Goal: Information Seeking & Learning: Learn about a topic

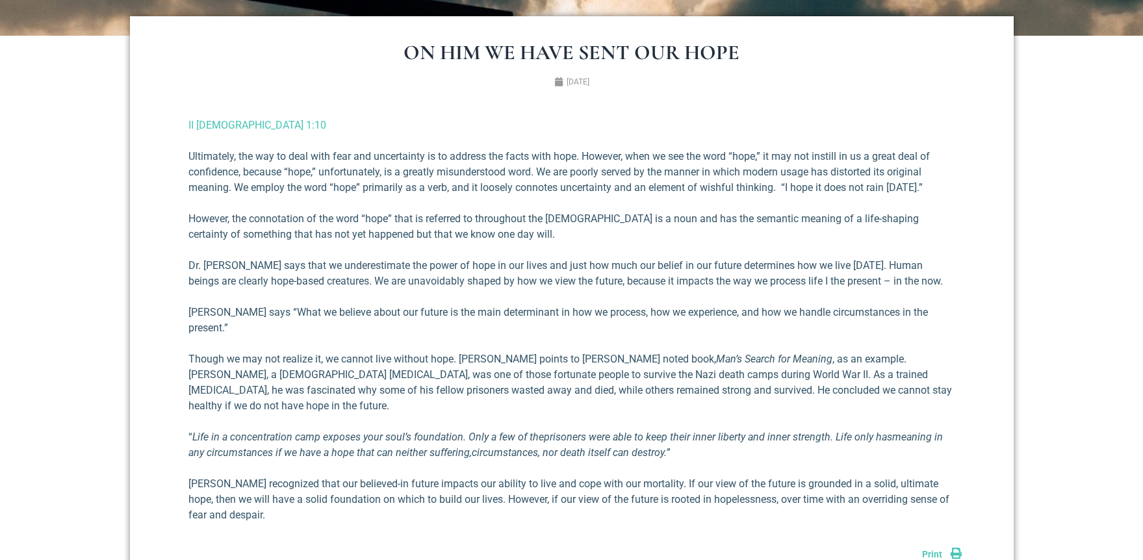
scroll to position [511, 0]
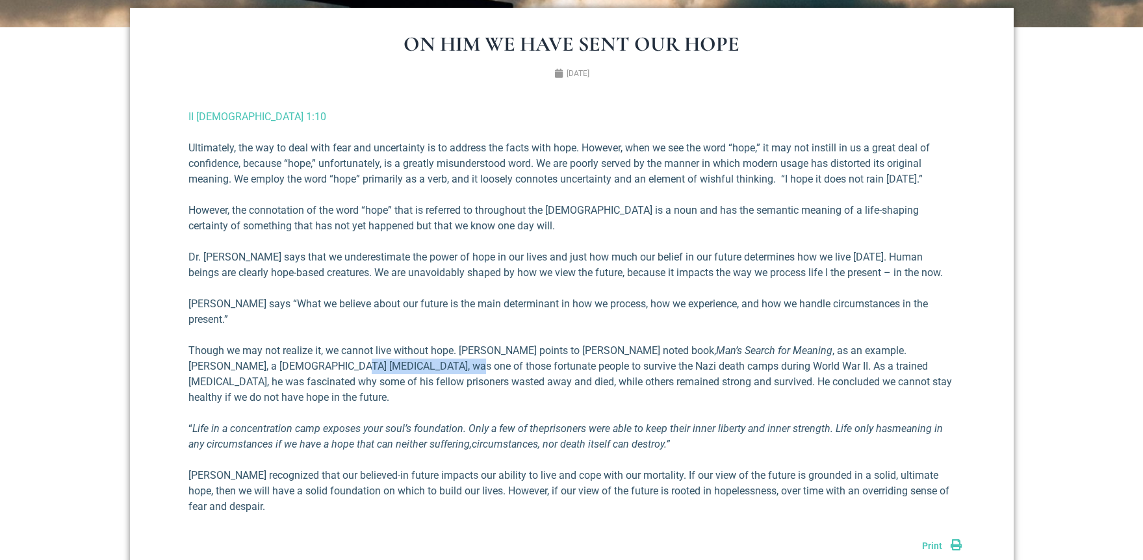
drag, startPoint x: 255, startPoint y: 352, endPoint x: 355, endPoint y: 354, distance: 99.4
click at [355, 354] on p "Though we may not realize it, we cannot live without hope. [PERSON_NAME] points…" at bounding box center [571, 374] width 767 height 62
click at [385, 353] on p "Though we may not realize it, we cannot live without hope. [PERSON_NAME] points…" at bounding box center [571, 374] width 767 height 62
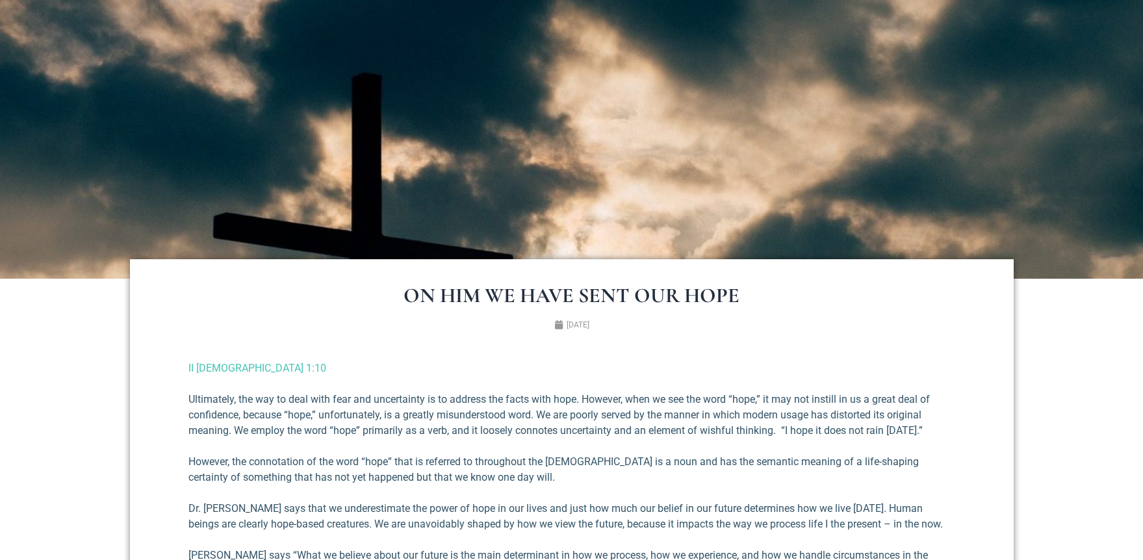
scroll to position [266, 0]
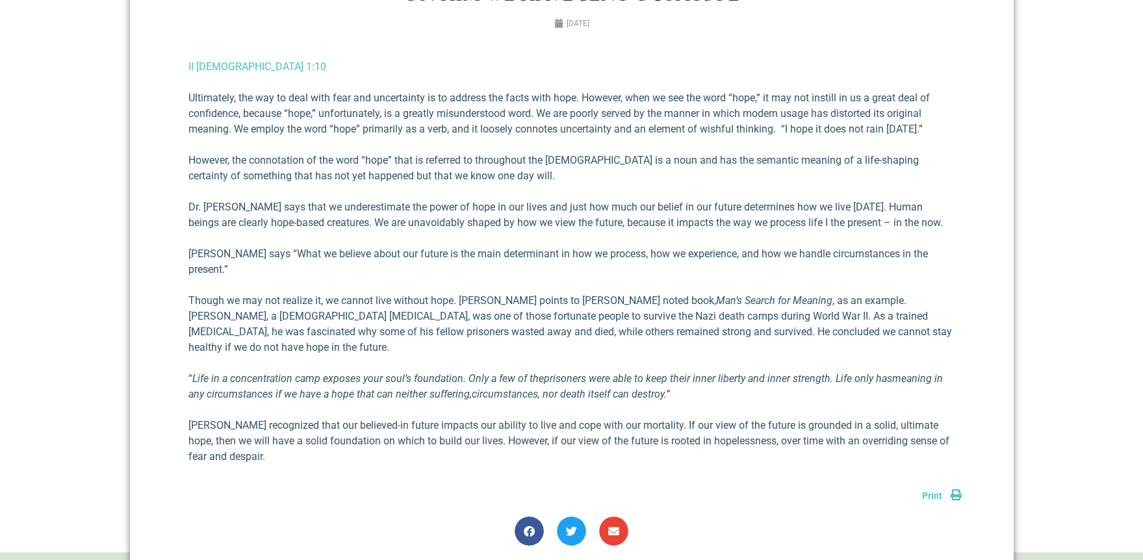
scroll to position [563, 0]
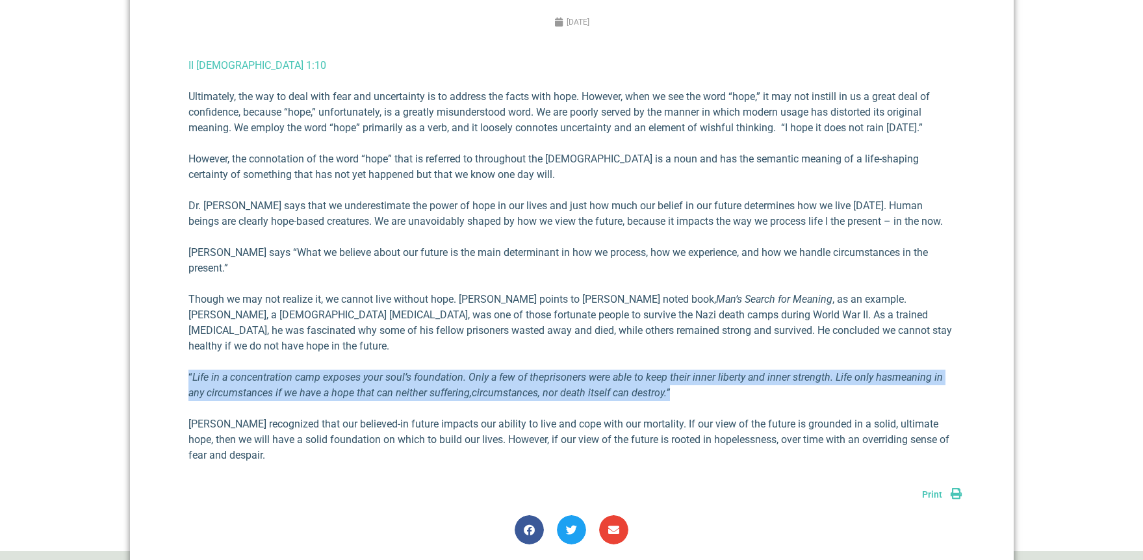
drag, startPoint x: 189, startPoint y: 344, endPoint x: 673, endPoint y: 354, distance: 484.2
click at [673, 370] on p "“ Life in a concentration camp exposes your soul’s foundation. Only a few of th…" at bounding box center [571, 385] width 767 height 31
copy p "“ Life in a concentration camp exposes your soul’s foundation. Only a few of th…"
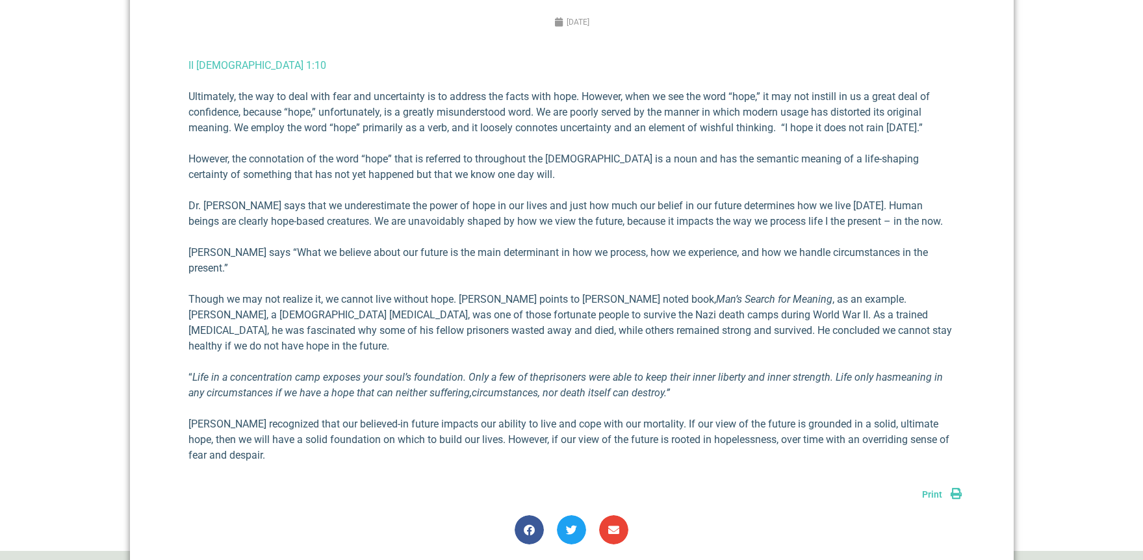
click at [368, 292] on p "Though we may not realize it, we cannot live without hope. [PERSON_NAME] points…" at bounding box center [571, 323] width 767 height 62
click at [241, 251] on p "[PERSON_NAME] says “What we believe about our future is the main determinant in…" at bounding box center [571, 260] width 767 height 31
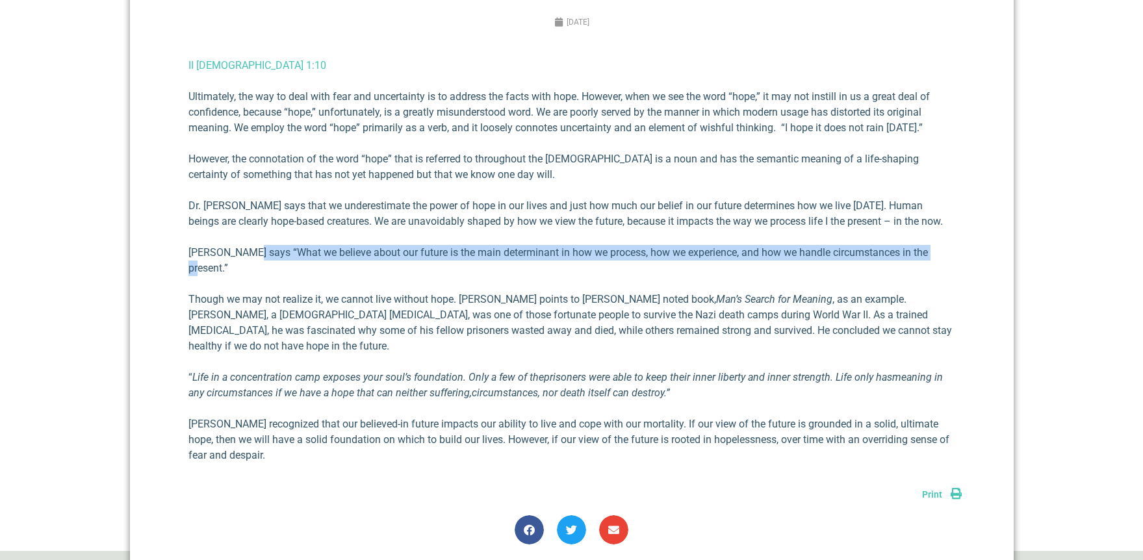
drag, startPoint x: 242, startPoint y: 251, endPoint x: 932, endPoint y: 252, distance: 690.1
click at [932, 252] on p "[PERSON_NAME] says “What we believe about our future is the main determinant in…" at bounding box center [571, 260] width 767 height 31
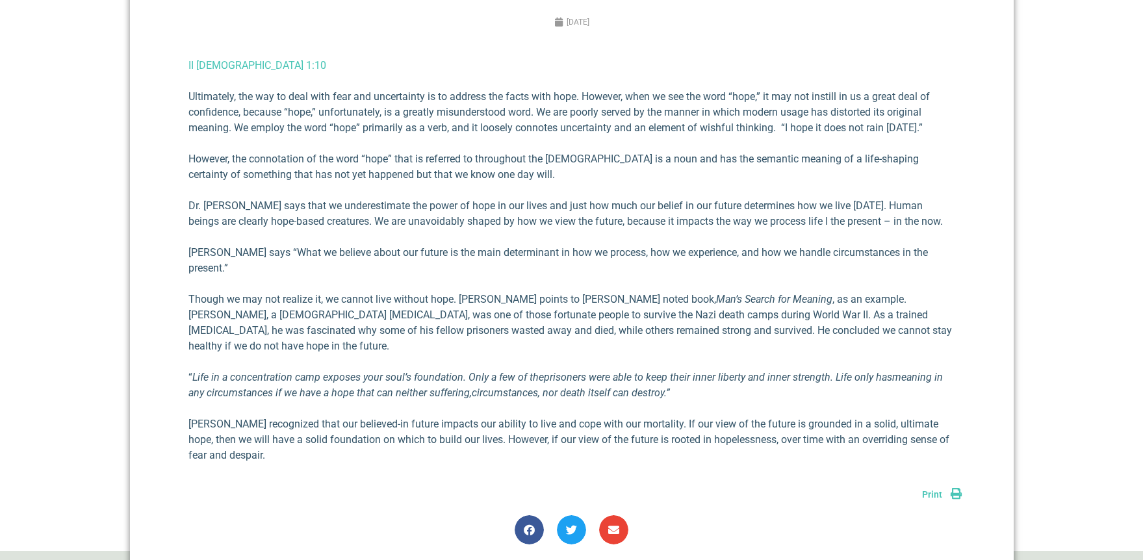
drag, startPoint x: 270, startPoint y: 266, endPoint x: 264, endPoint y: 265, distance: 6.6
click at [270, 266] on div "II Corinthians 1:10 Ultimately, the way to deal with fear and uncertainty is to…" at bounding box center [571, 261] width 767 height 406
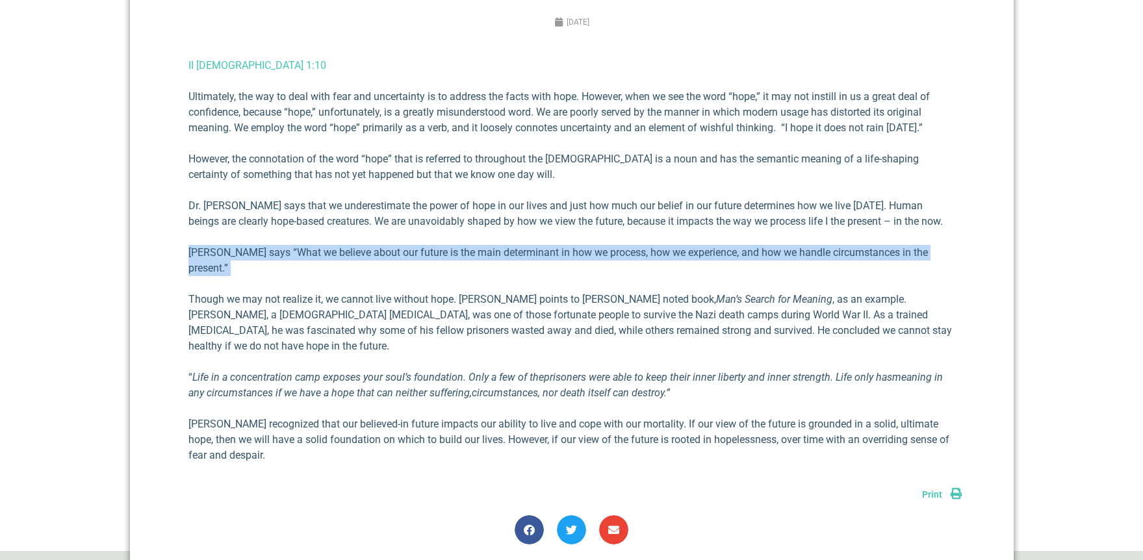
drag, startPoint x: 187, startPoint y: 253, endPoint x: 927, endPoint y: 233, distance: 739.8
click at [985, 263] on div "On Him We Have Sent Our Hope October 16, 2012 II Corinthians 1:10 Ultimately, t…" at bounding box center [572, 263] width 884 height 614
copy p "[PERSON_NAME] says “What we believe about our future is the main determinant in…"
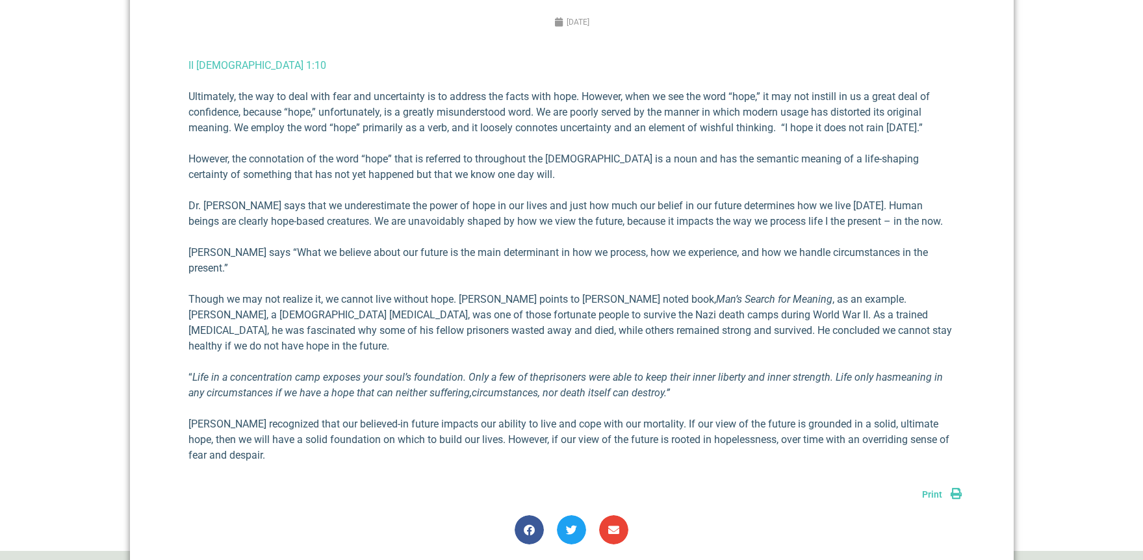
click at [1121, 391] on section "On Him We Have Sent Our Hope October 16, 2012 II Corinthians 1:10 Ultimately, t…" at bounding box center [571, 263] width 1143 height 575
